Goal: Task Accomplishment & Management: Use online tool/utility

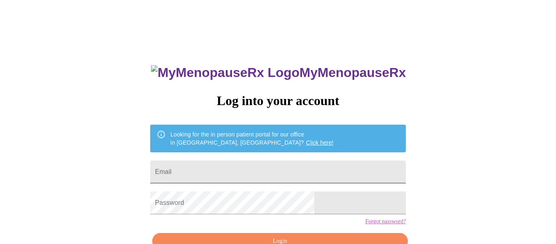
click at [299, 169] on input "Email" at bounding box center [278, 171] width 256 height 23
type input "[EMAIL_ADDRESS][DOMAIN_NAME]"
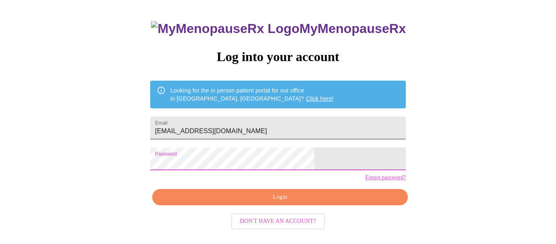
scroll to position [48, 0]
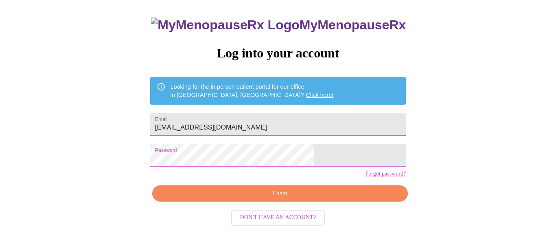
click at [311, 199] on span "Login" at bounding box center [280, 193] width 237 height 10
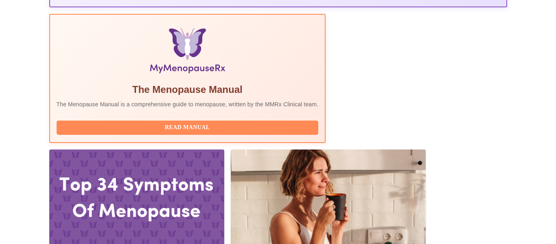
scroll to position [269, 0]
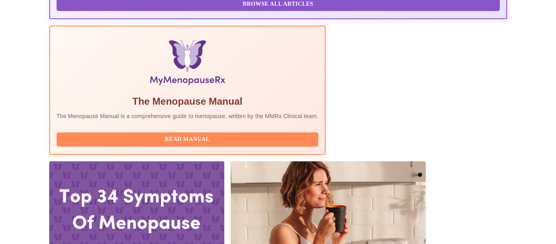
scroll to position [269, 0]
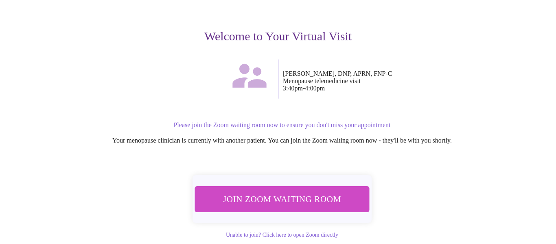
scroll to position [96, 0]
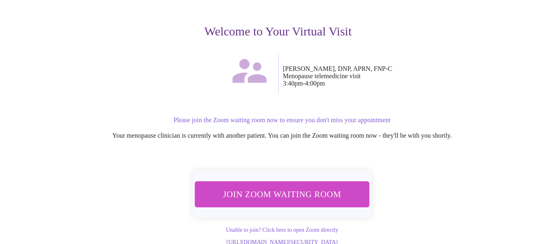
click at [290, 186] on span "Join Zoom Waiting Room" at bounding box center [282, 193] width 153 height 15
